Goal: Information Seeking & Learning: Learn about a topic

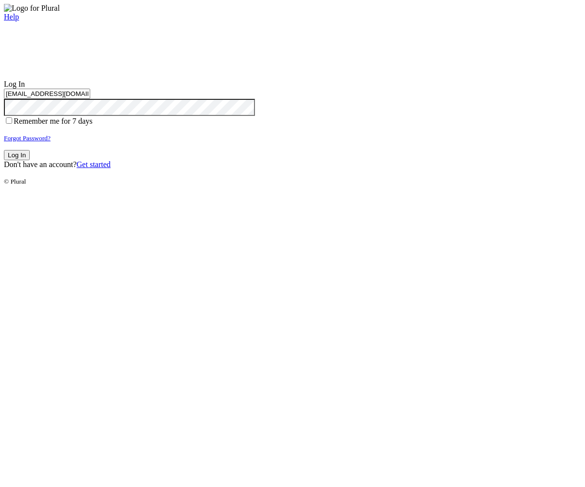
type input "test-1756837901-3@civiceagle.com"
click at [30, 160] on button "Log In" at bounding box center [17, 155] width 26 height 10
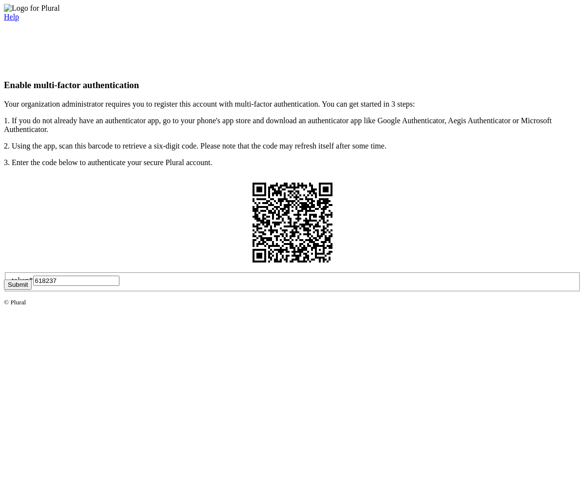
type input "618237"
click at [32, 290] on button "Submit" at bounding box center [18, 285] width 28 height 10
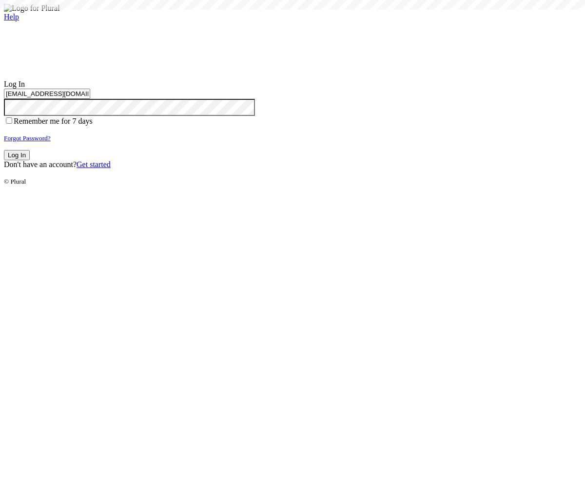
type input "test-1756837901-3@civiceagle.com"
click at [30, 160] on button "Log In" at bounding box center [17, 155] width 26 height 10
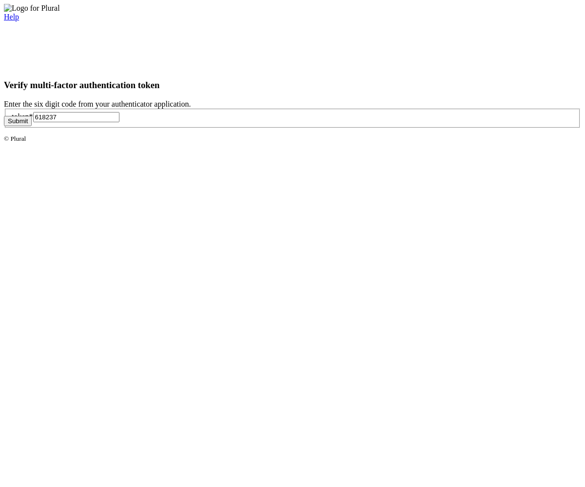
type input "618237"
click at [32, 126] on button "Submit" at bounding box center [18, 121] width 28 height 10
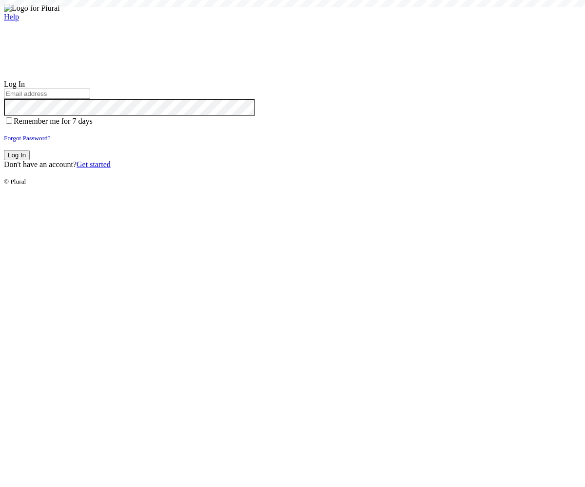
click at [51, 142] on small "Forgot Password?" at bounding box center [27, 137] width 47 height 7
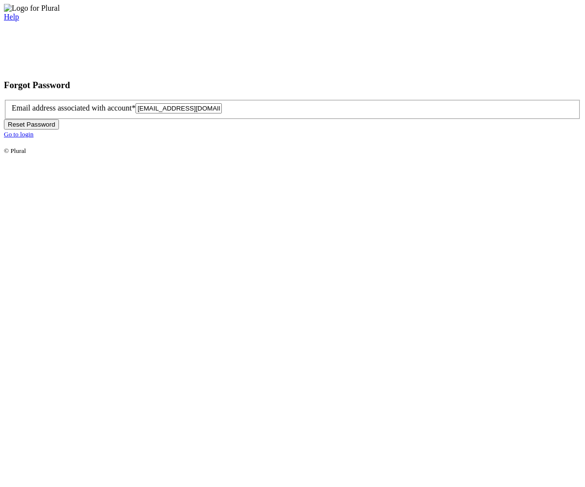
click at [59, 130] on button "Reset Password" at bounding box center [31, 124] width 55 height 10
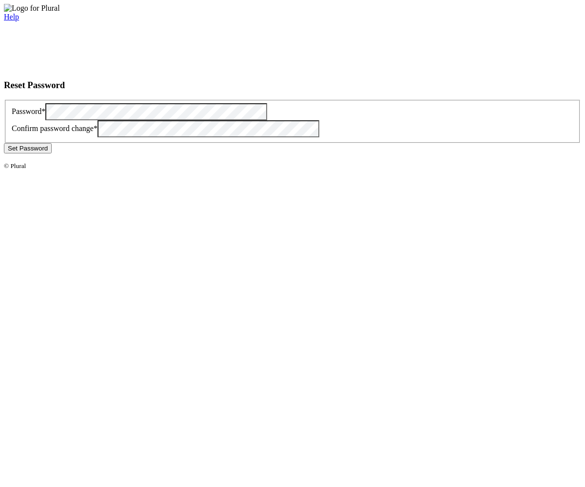
click at [52, 153] on button "Set Password" at bounding box center [28, 148] width 48 height 10
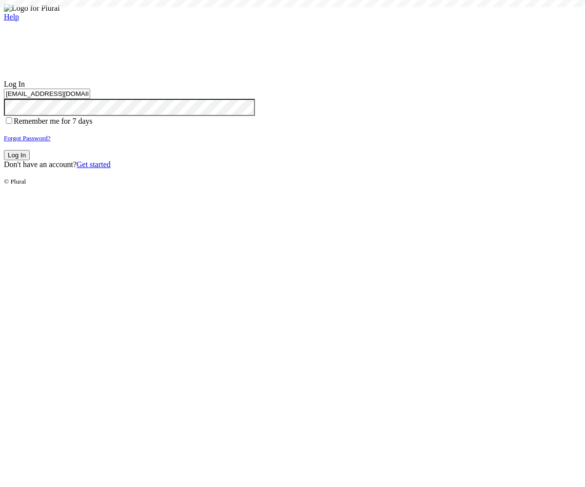
type input "[EMAIL_ADDRESS][DOMAIN_NAME]"
click at [30, 160] on button "Log In" at bounding box center [17, 155] width 26 height 10
type input "[EMAIL_ADDRESS][DOMAIN_NAME]"
click at [30, 160] on button "Log In" at bounding box center [17, 155] width 26 height 10
